Goal: Information Seeking & Learning: Learn about a topic

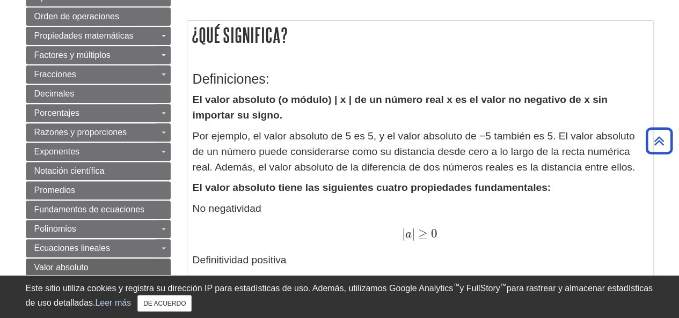
scroll to position [147, 0]
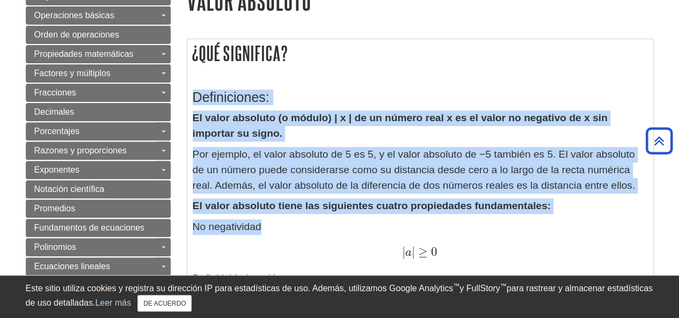
drag, startPoint x: 187, startPoint y: 87, endPoint x: 354, endPoint y: 247, distance: 230.8
copy div "Definiciones: El valor absoluto (o módulo) | x | de un número real x es el valo…"
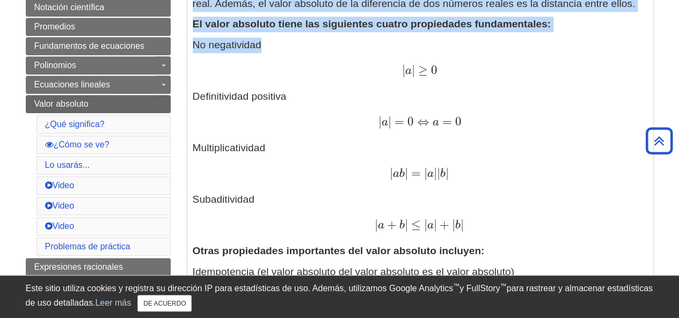
scroll to position [334, 0]
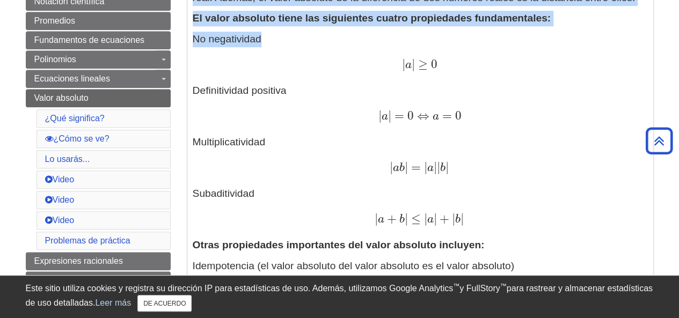
click at [265, 45] on p "No negatividad | a | ≥ 0 | a | ≥ 0 Definitividad positiva | a | = 0 ⇔ a = 0 | a…" at bounding box center [420, 130] width 455 height 196
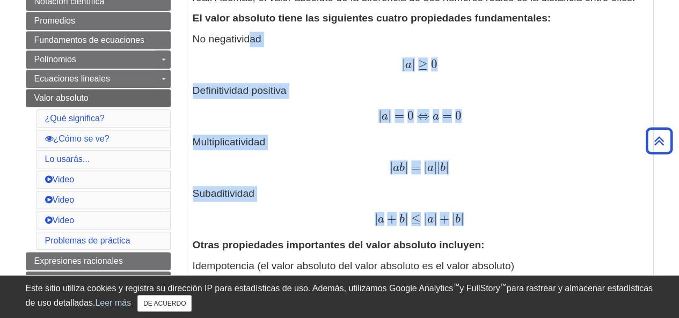
drag, startPoint x: 248, startPoint y: 43, endPoint x: 506, endPoint y: 225, distance: 314.6
click at [506, 225] on p "No negatividad | a | ≥ 0 | a | ≥ 0 Definitividad positiva | a | = 0 ⇔ a = 0 | a…" at bounding box center [420, 130] width 455 height 196
copy p "ad | a | ≥ 0 | a | ≥ 0 Definitividad positiva | a | = 0 ⇔ a = 0 | a | = 0 ⇔ a =…"
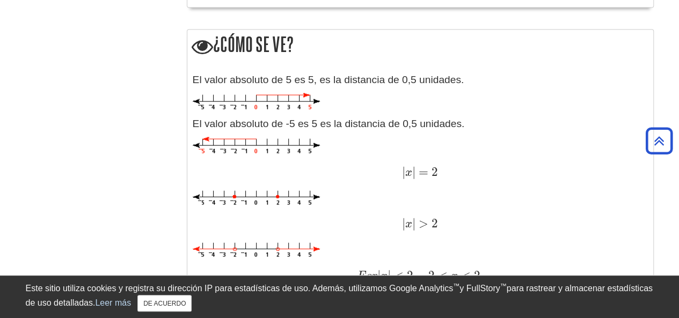
scroll to position [1106, 0]
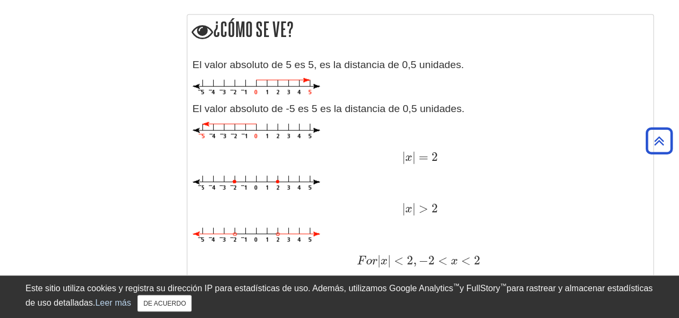
click at [299, 89] on img at bounding box center [256, 87] width 127 height 18
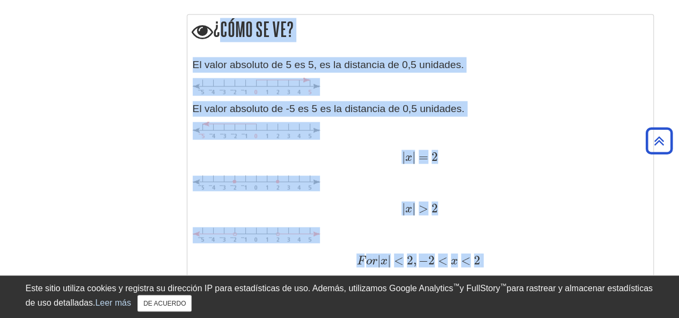
drag, startPoint x: 215, startPoint y: 24, endPoint x: 575, endPoint y: 255, distance: 428.5
click at [575, 255] on div "¿Cómo se ve? El valor absoluto de 5 es 5, es la distancia de 0,5 unidades. El v…" at bounding box center [420, 204] width 467 height 380
copy div "¿Cómo se ve? El valor absoluto de 5 es 5, es la distancia de 0,5 unidades. El v…"
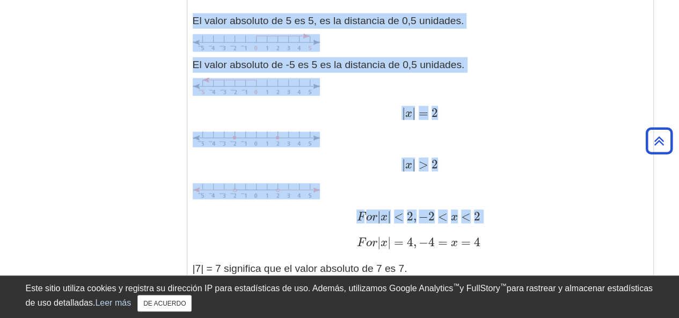
scroll to position [1144, 0]
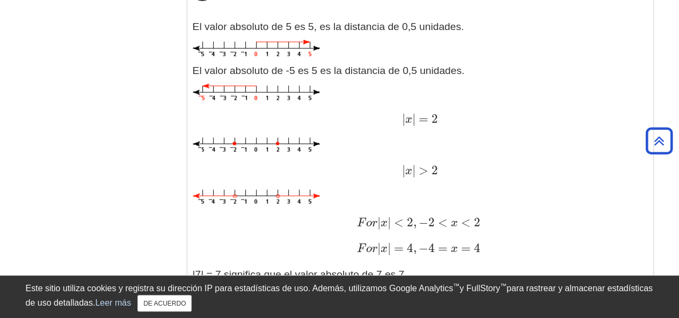
click at [357, 318] on div "Este sitio utiliza cookies y registra su dirección IP para estadísticas de uso.…" at bounding box center [340, 297] width 628 height 42
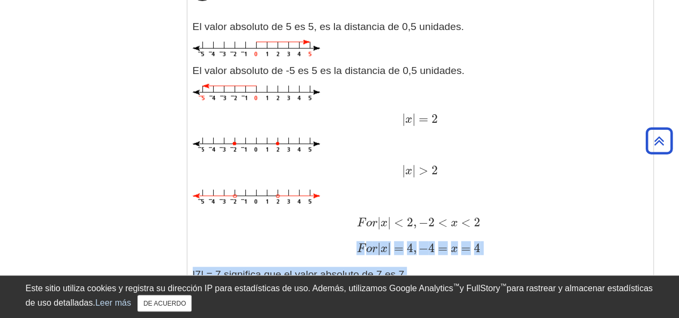
drag, startPoint x: 348, startPoint y: 251, endPoint x: 440, endPoint y: 261, distance: 92.4
click at [440, 261] on div "El valor absoluto de 5 es 5, es la distancia de 0,5 unidades. El valor absoluto…" at bounding box center [420, 184] width 455 height 331
copy div "F o r | x | = 4 , − 4 = x = 4 F o r | x | = 4 , − 4 = x = 4 |7| = 7 significa q…"
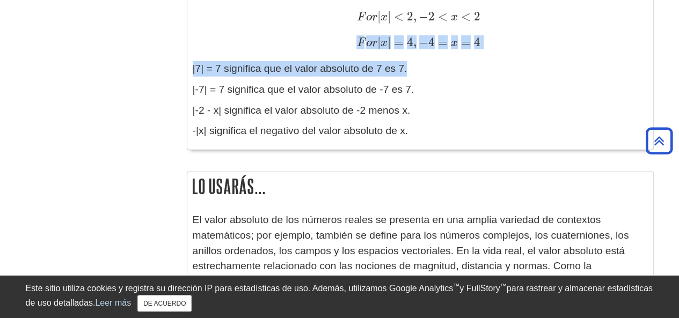
scroll to position [1341, 0]
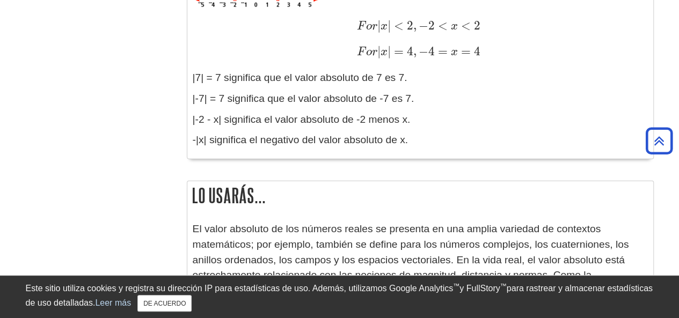
click at [221, 134] on p "-|x| significa el negativo del valor absoluto de x." at bounding box center [420, 141] width 455 height 16
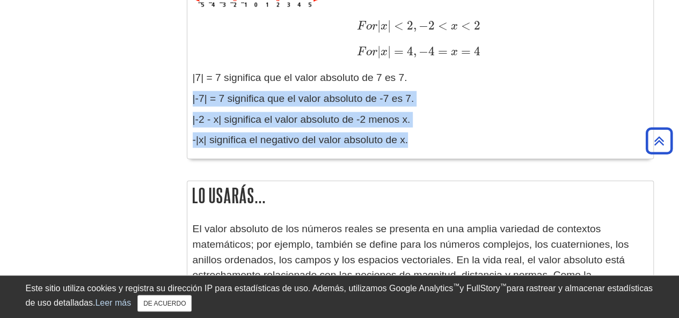
drag, startPoint x: 191, startPoint y: 100, endPoint x: 414, endPoint y: 143, distance: 227.4
copy div "|-7| = 7 significa que el valor absoluto de -7 es 7. |-2 - x| significa el valo…"
